Goal: Task Accomplishment & Management: Manage account settings

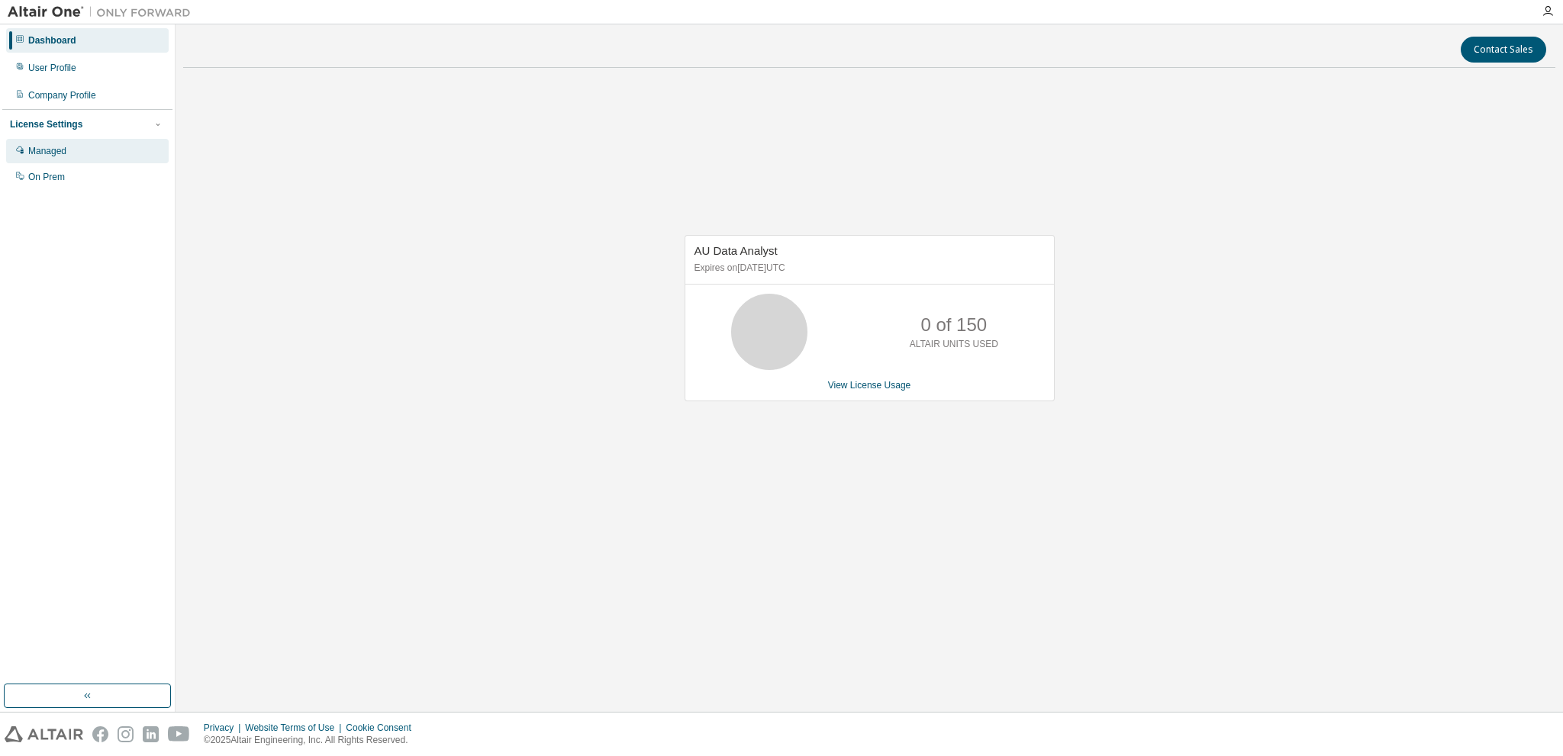
click at [105, 156] on div "Managed" at bounding box center [87, 151] width 163 height 24
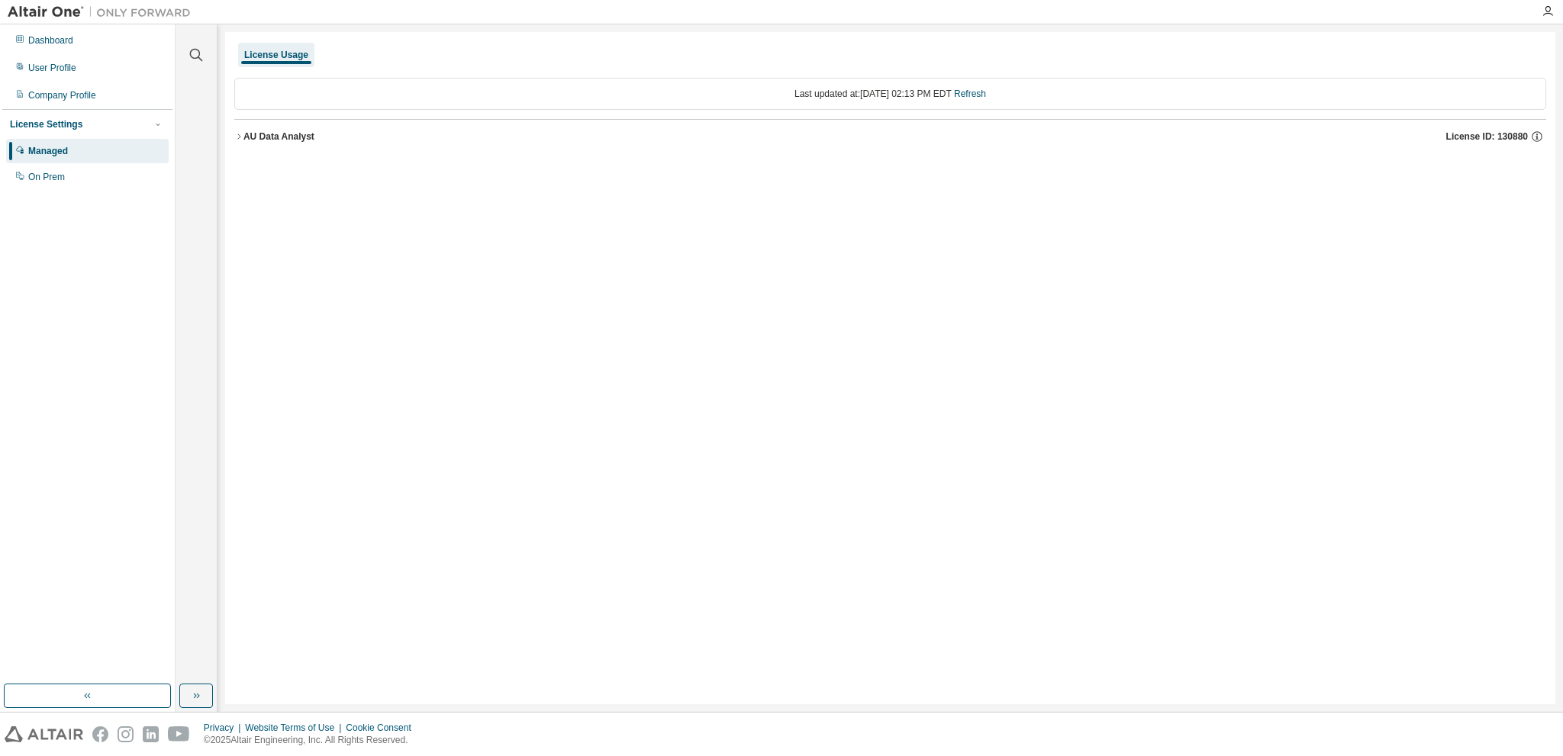
click at [245, 134] on div "AU Data Analyst" at bounding box center [278, 136] width 71 height 12
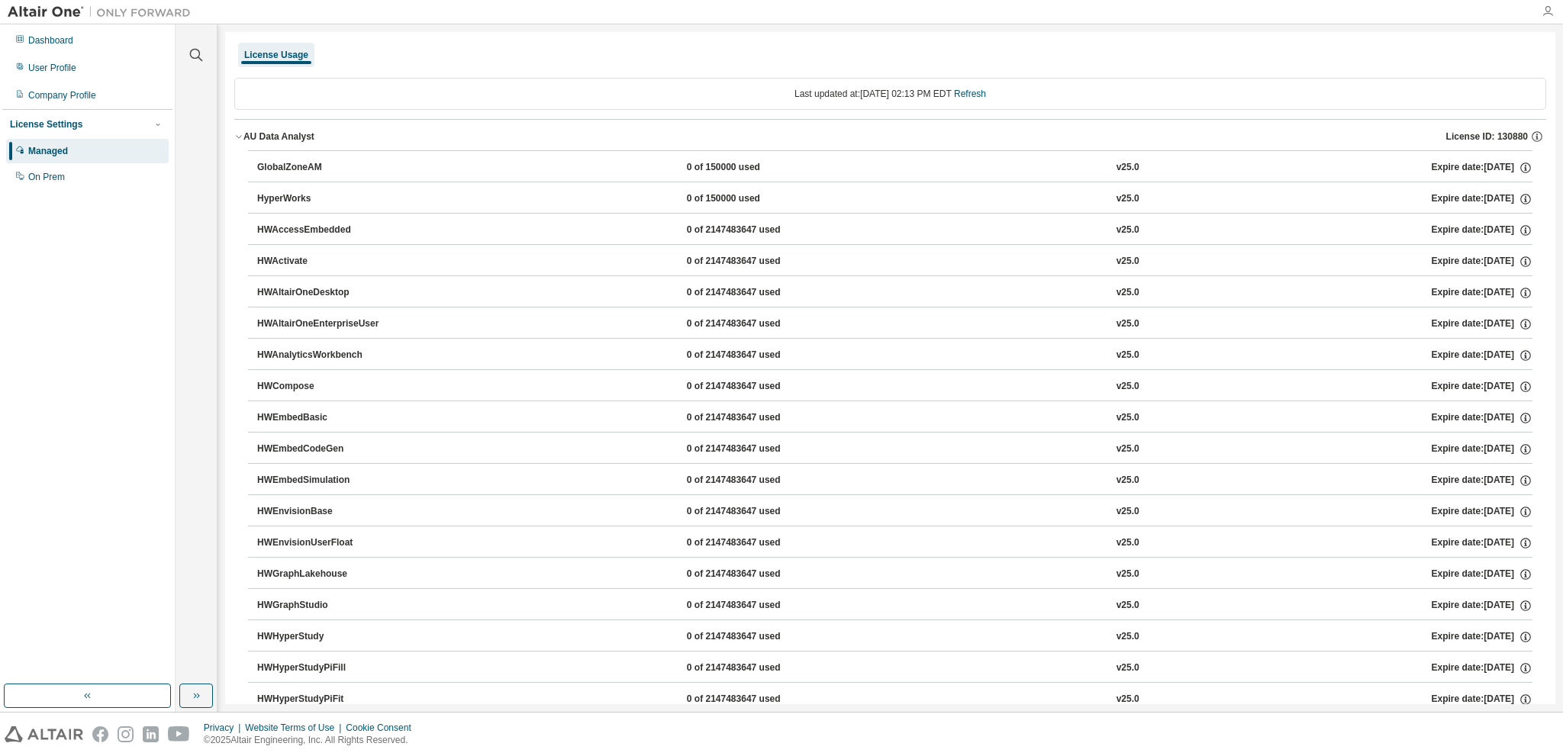
click at [1547, 10] on icon "button" at bounding box center [1548, 11] width 12 height 12
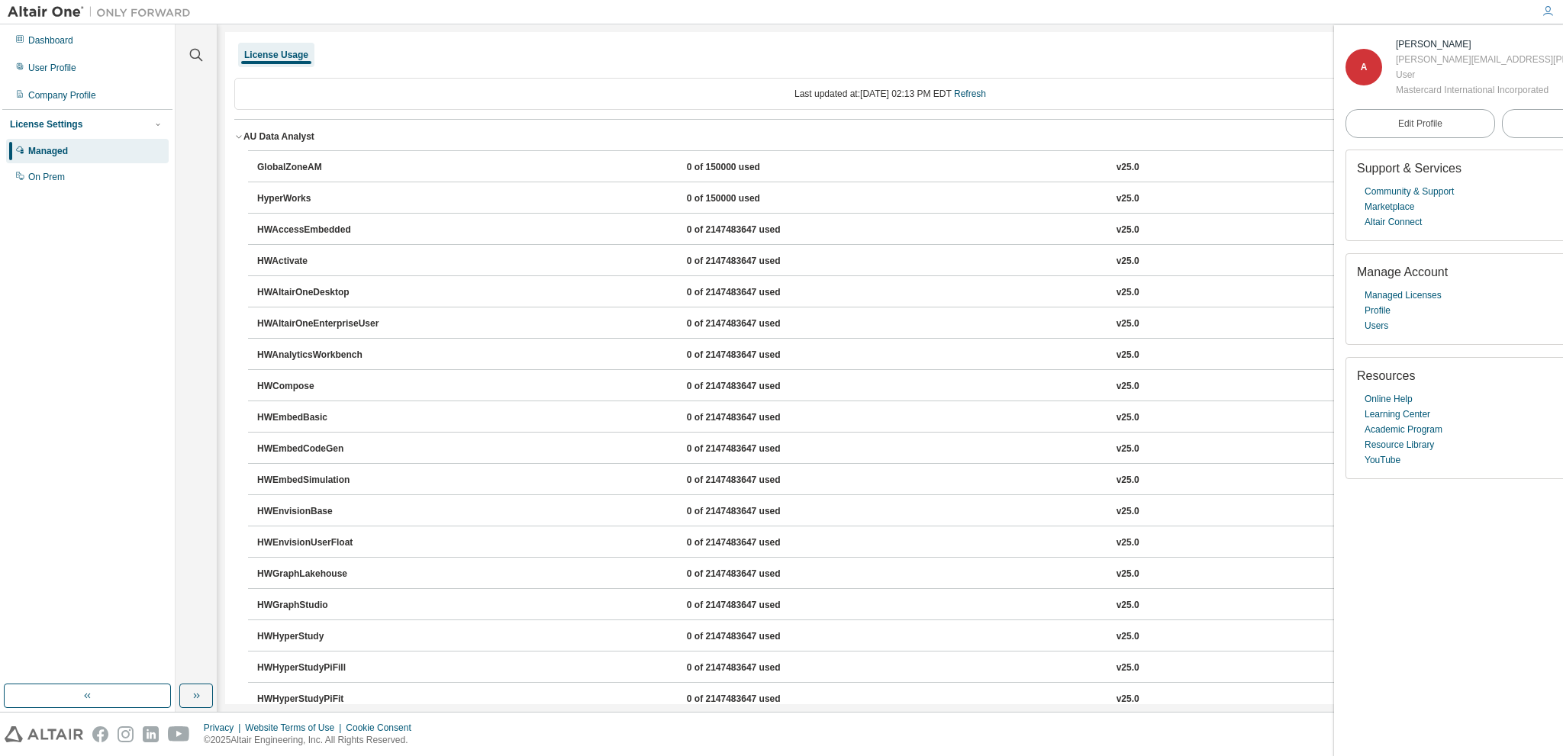
click at [1370, 66] on div "A" at bounding box center [1363, 67] width 37 height 37
click at [107, 72] on div "User Profile" at bounding box center [87, 68] width 163 height 24
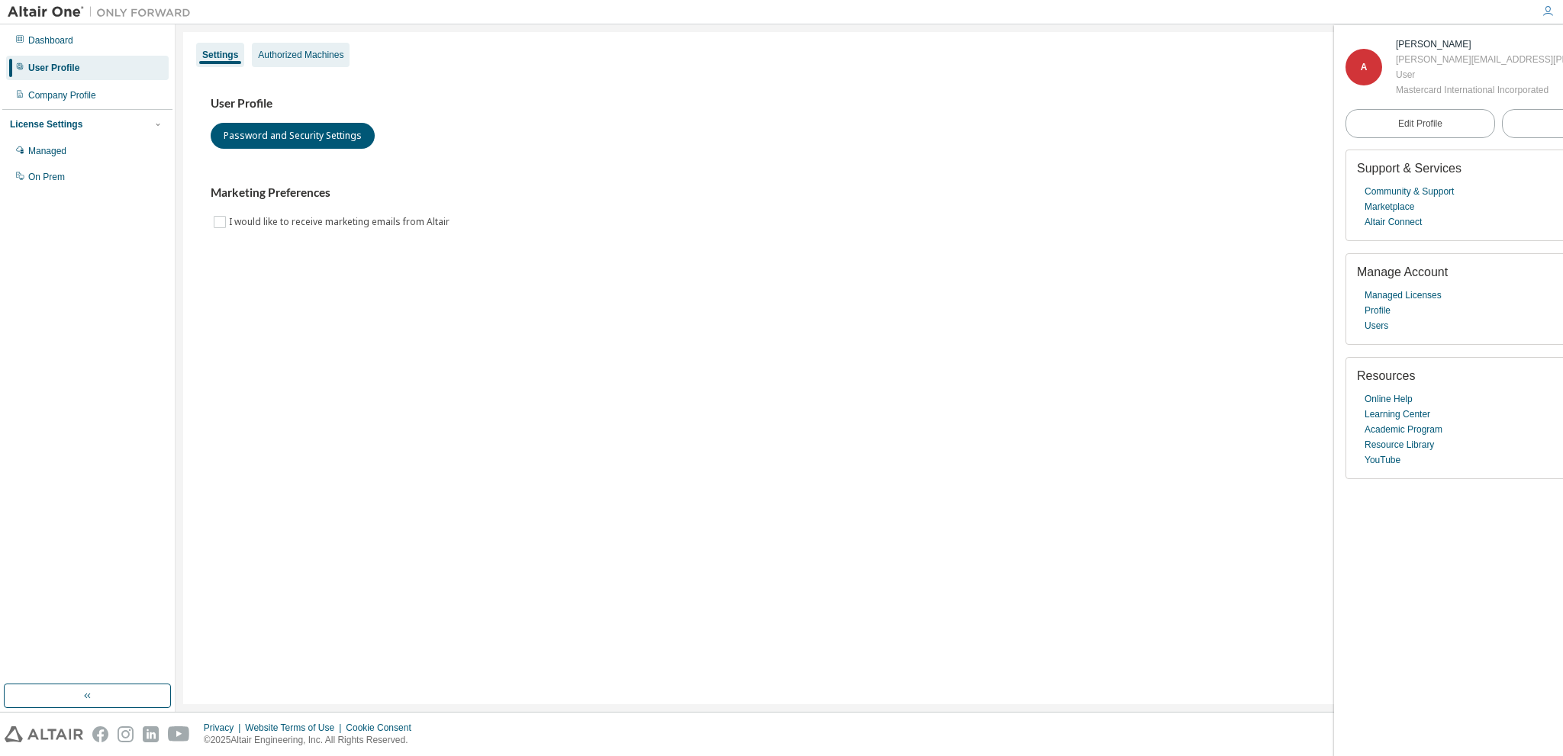
click at [307, 50] on div "Authorized Machines" at bounding box center [300, 55] width 85 height 12
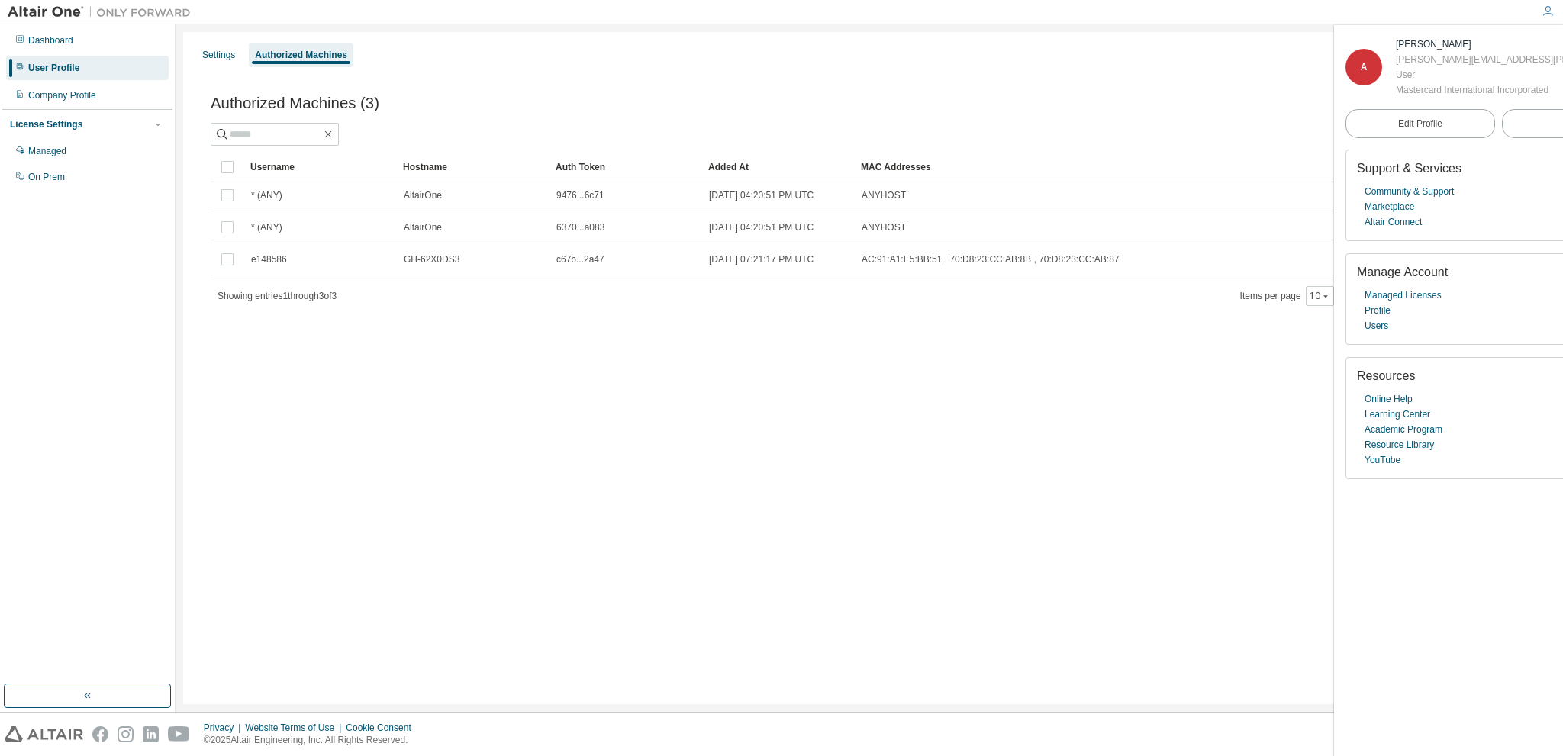
click at [81, 65] on div "User Profile" at bounding box center [87, 68] width 163 height 24
click at [86, 45] on div "Dashboard" at bounding box center [87, 40] width 163 height 24
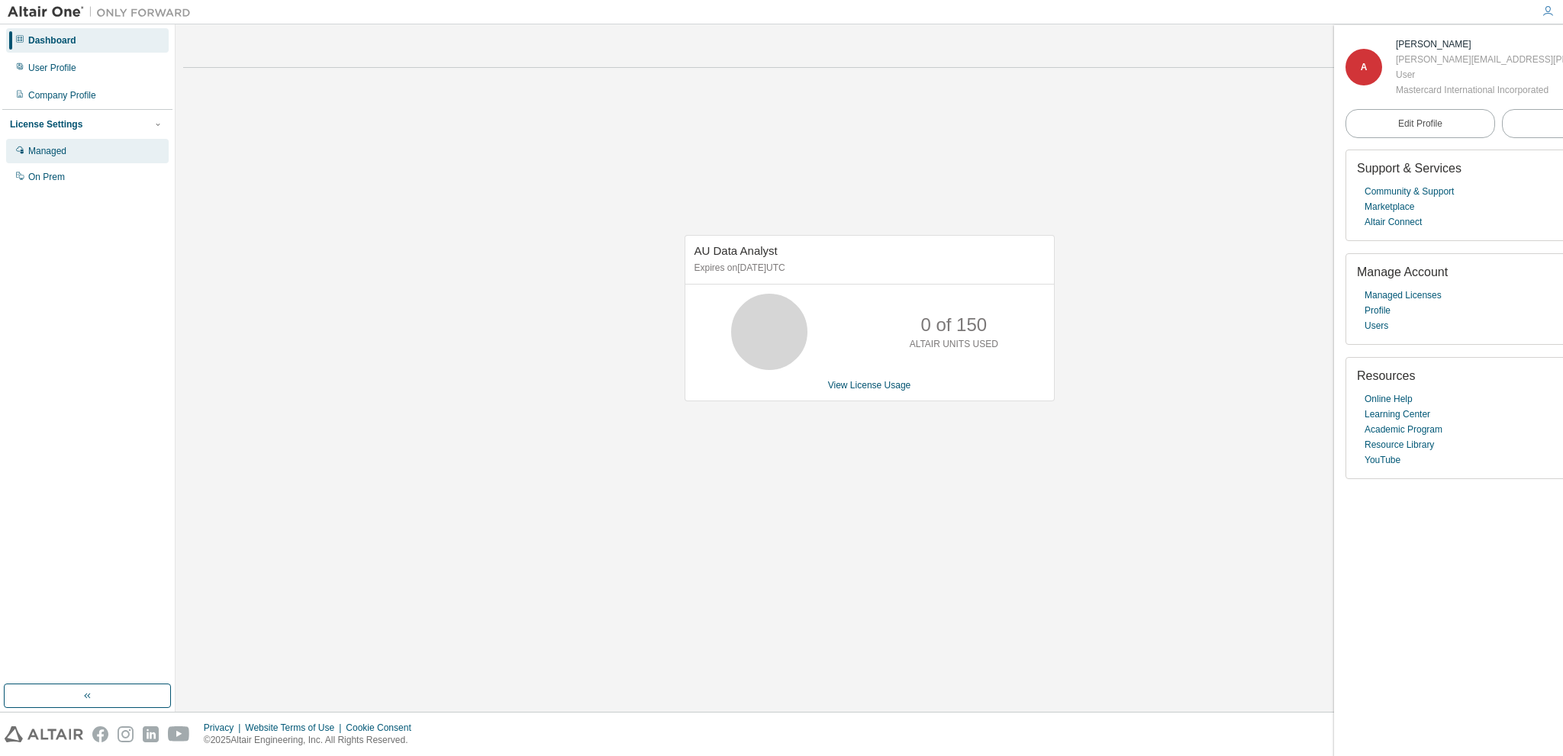
click at [80, 156] on div "Managed" at bounding box center [87, 151] width 163 height 24
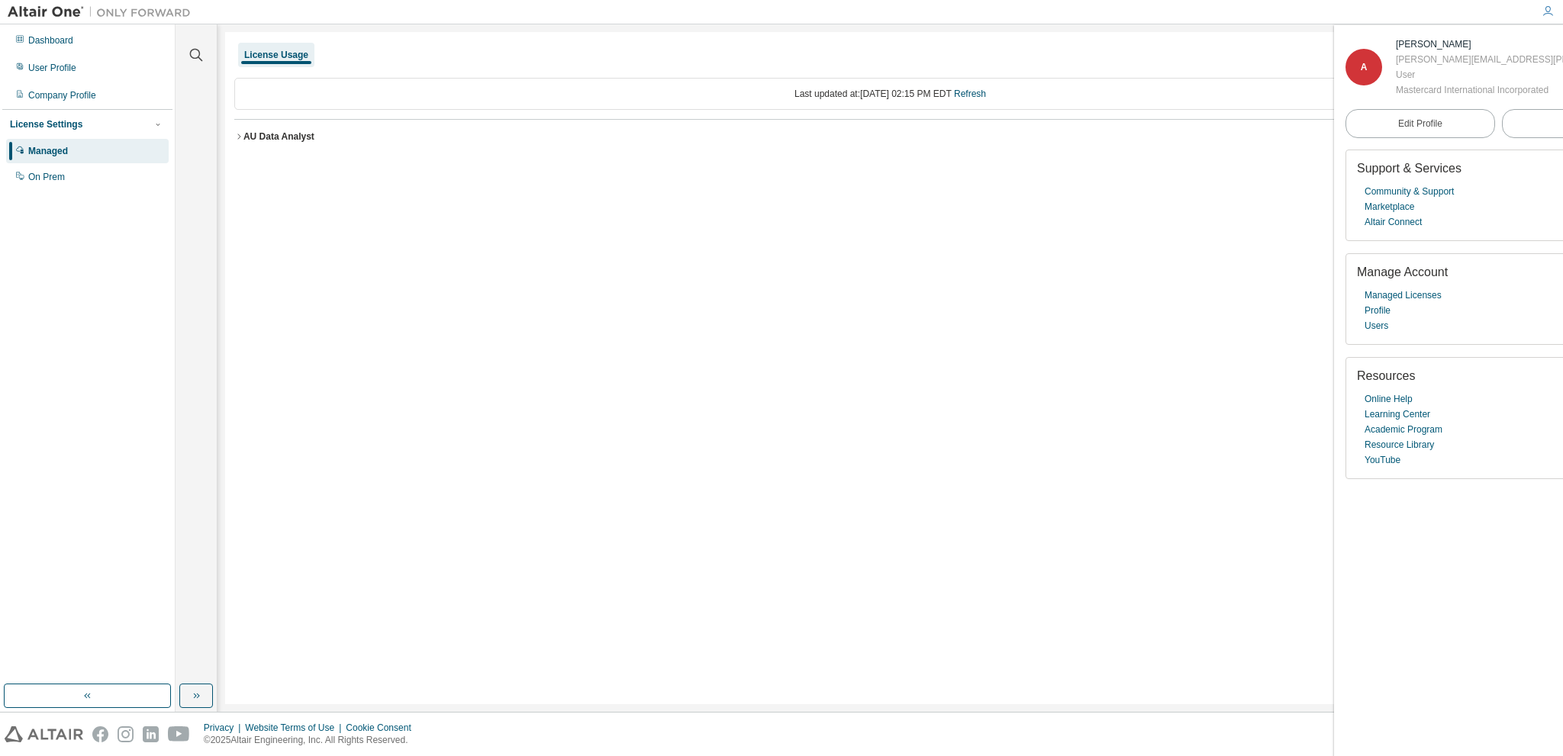
click at [276, 130] on div "AU Data Analyst" at bounding box center [278, 136] width 71 height 12
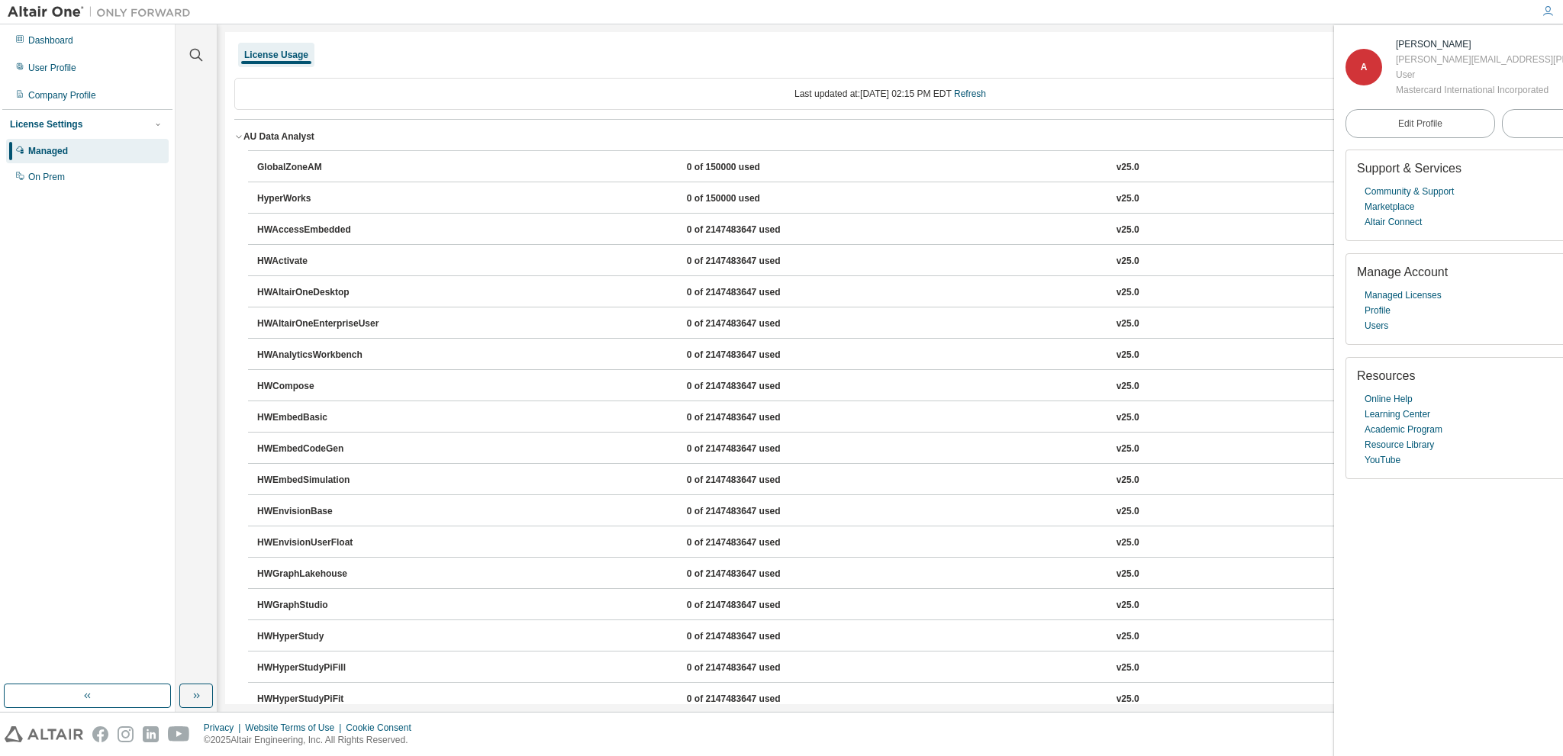
click at [296, 140] on div "AU Data Analyst" at bounding box center [278, 136] width 71 height 12
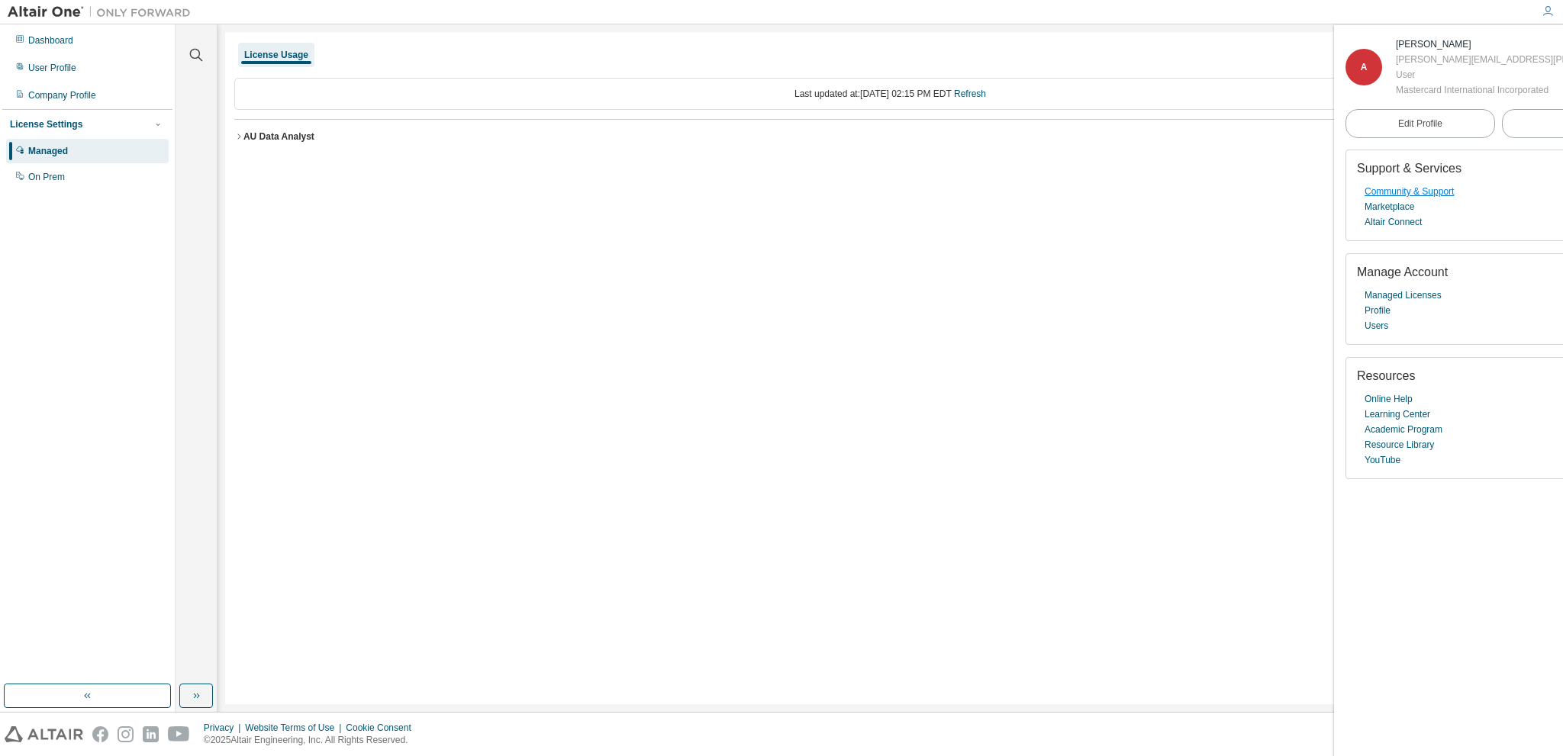
click at [1438, 193] on link "Community & Support" at bounding box center [1408, 191] width 89 height 15
